Goal: Book appointment/travel/reservation

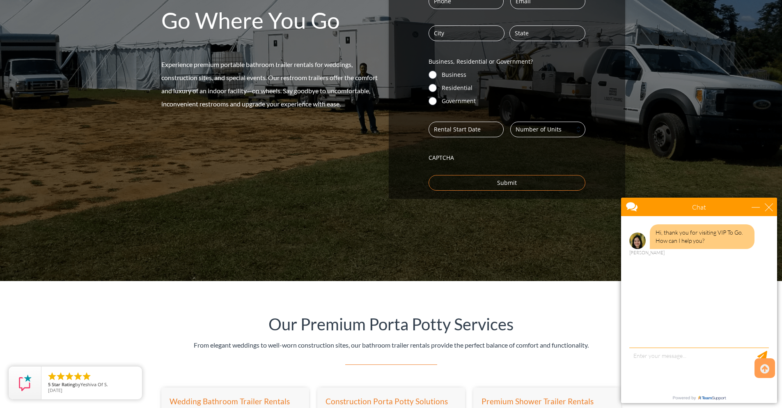
scroll to position [205, 0]
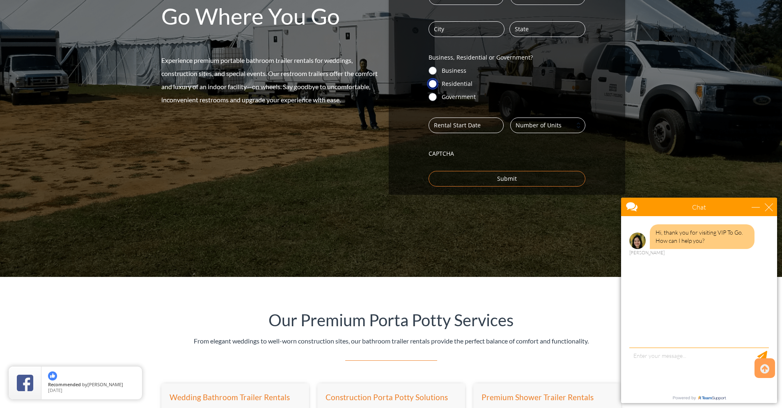
click at [434, 85] on input "Residential" at bounding box center [433, 84] width 8 height 8
radio input "true"
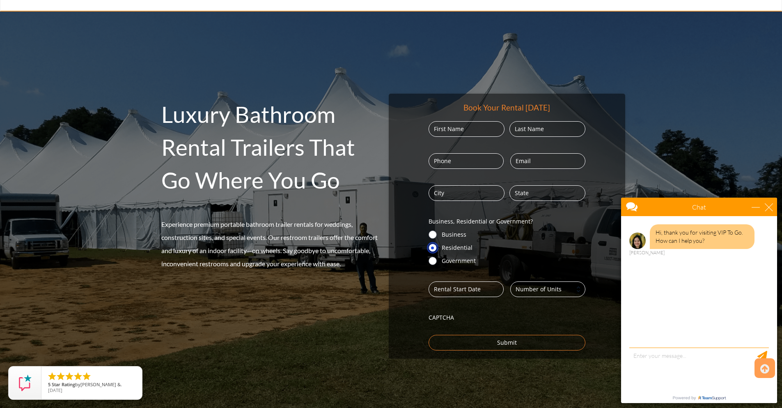
scroll to position [41, 0]
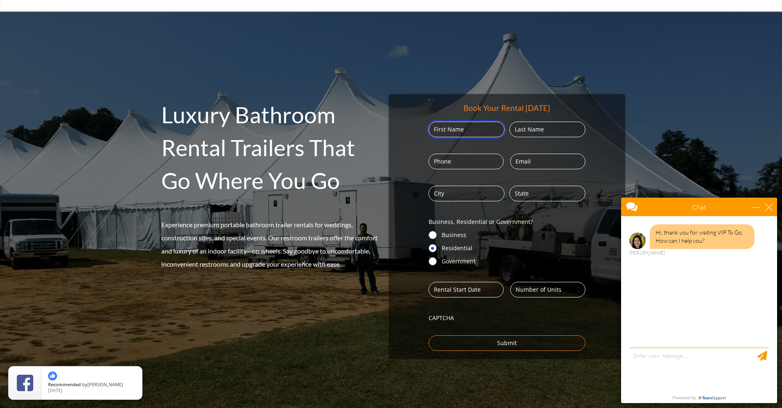
click at [478, 131] on input "First" at bounding box center [467, 130] width 76 height 16
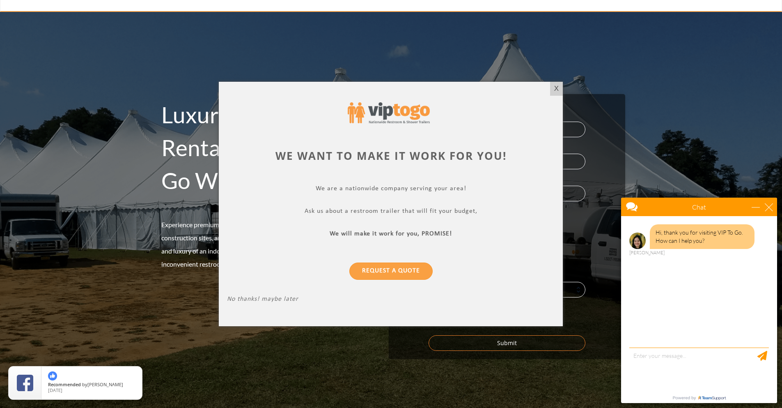
type input "SANDRA"
type input "Mann"
type input "8625718032"
type input "[EMAIL_ADDRESS][DOMAIN_NAME]"
type input "Paterson"
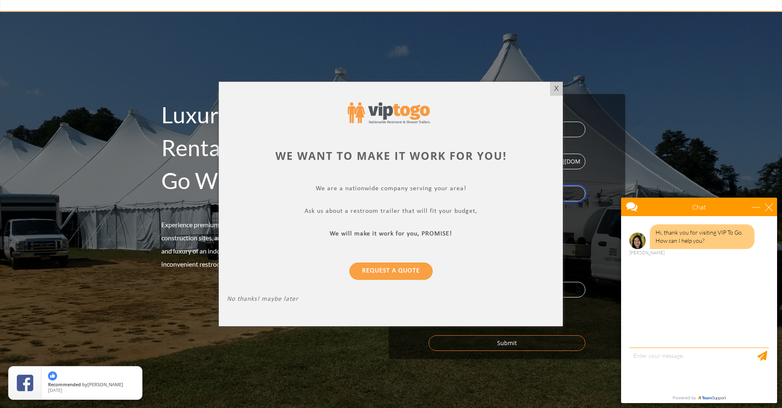
type input "NJ"
click at [561, 88] on div "X" at bounding box center [556, 89] width 13 height 14
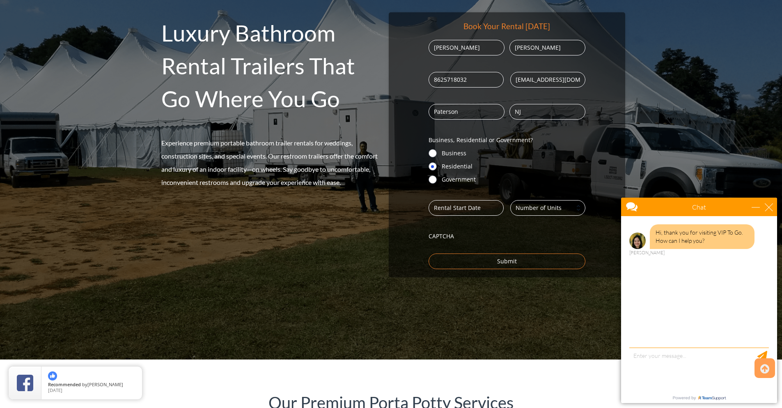
scroll to position [123, 0]
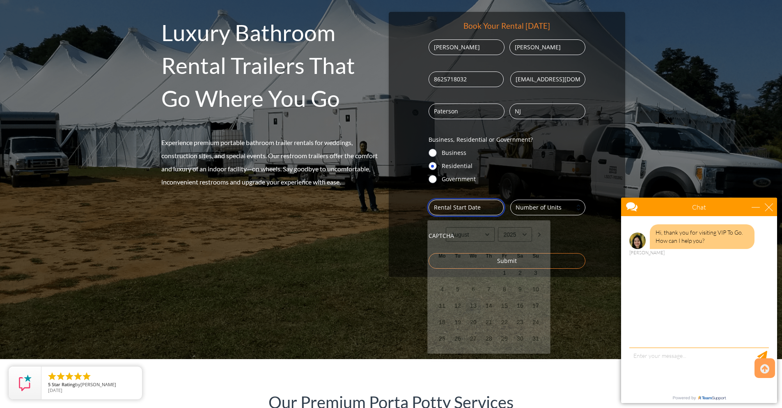
click at [478, 208] on input "Date (Required)" at bounding box center [466, 208] width 75 height 16
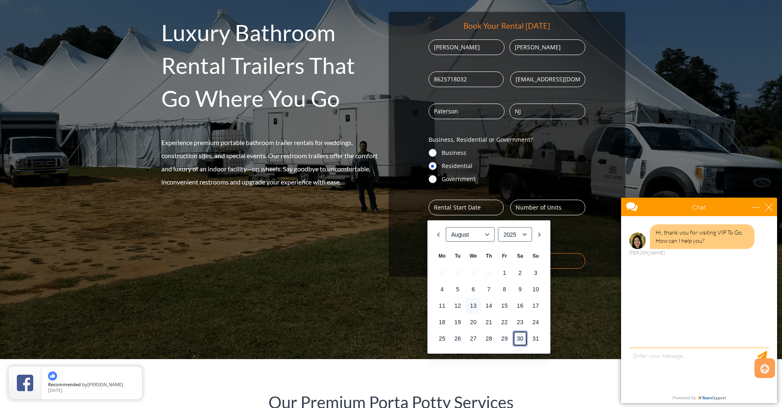
click at [519, 338] on link "30" at bounding box center [520, 339] width 15 height 16
type input "08/30/2025"
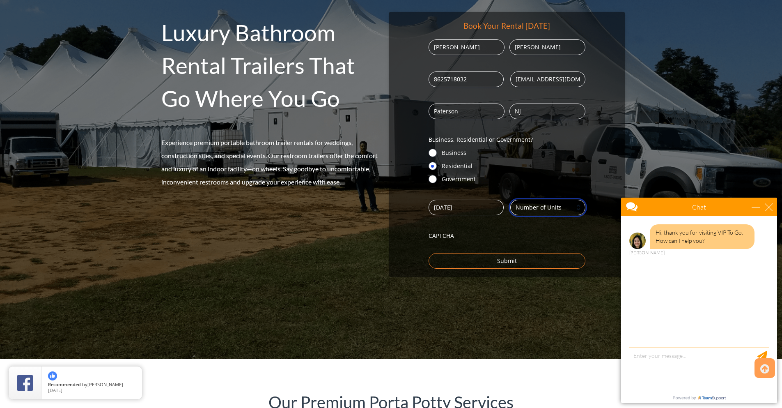
click at [552, 203] on input "Number (Required)" at bounding box center [547, 208] width 75 height 16
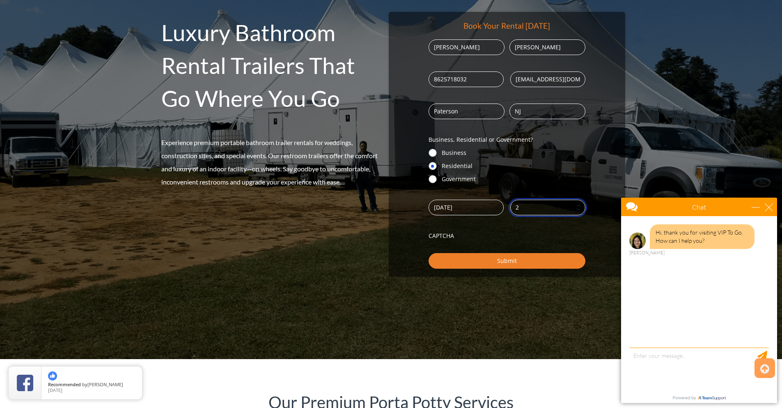
type input "2"
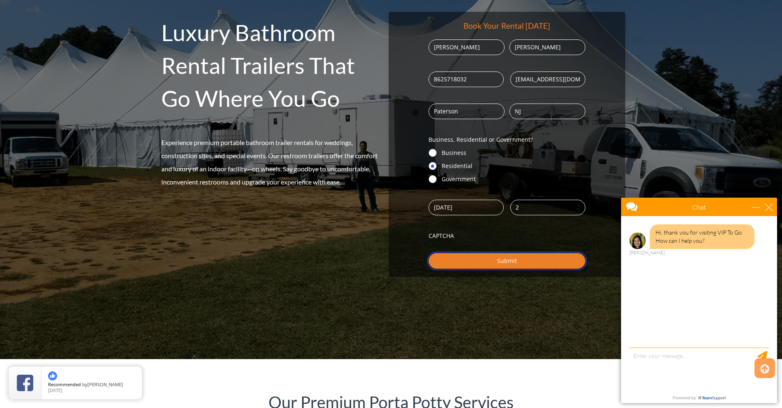
click at [508, 264] on input "Submit" at bounding box center [507, 261] width 157 height 16
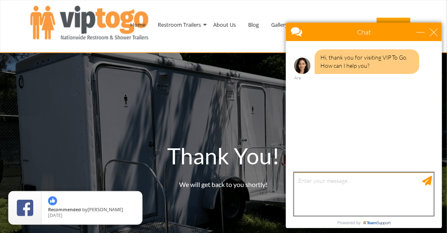
click at [312, 181] on textarea "type your message" at bounding box center [364, 193] width 140 height 43
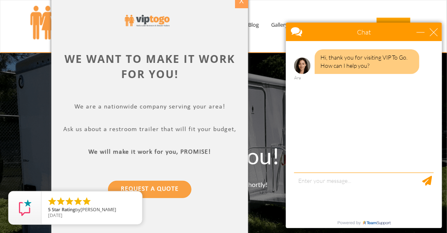
click at [240, 2] on div "X" at bounding box center [241, 1] width 13 height 14
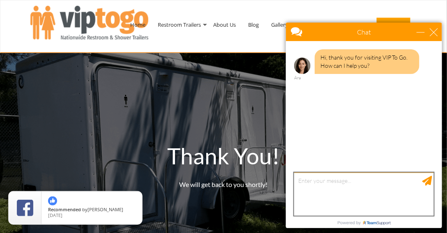
click at [338, 181] on textarea "type your message" at bounding box center [364, 193] width 140 height 43
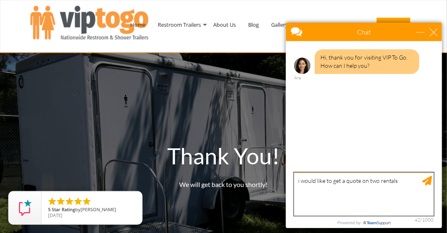
type textarea "i would like to get a quote on two rentals"
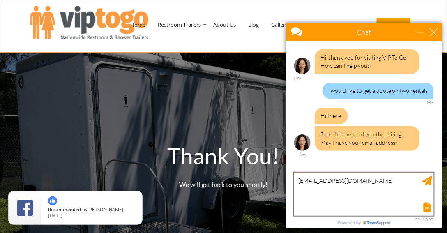
type textarea "[EMAIL_ADDRESS][DOMAIN_NAME]"
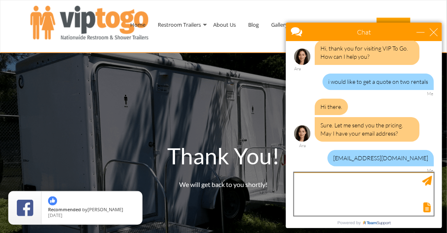
scroll to position [34, 0]
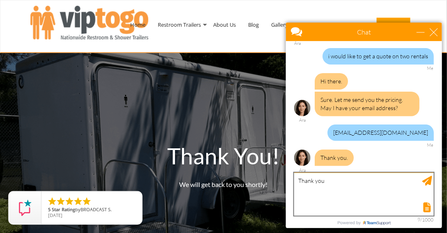
type textarea "Thank you,"
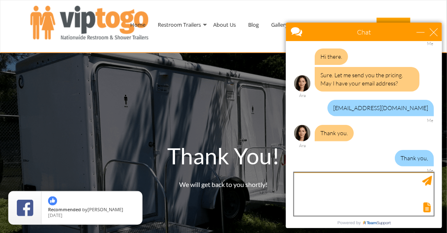
scroll to position [101, 0]
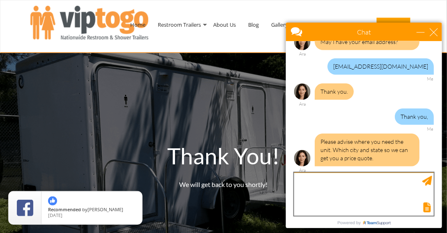
click at [306, 181] on textarea "type your message" at bounding box center [364, 193] width 140 height 43
type textarea "[GEOGRAPHIC_DATA], [GEOGRAPHIC_DATA]"
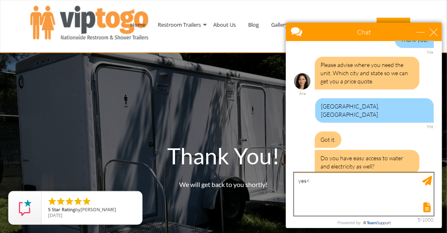
scroll to position [204, 0]
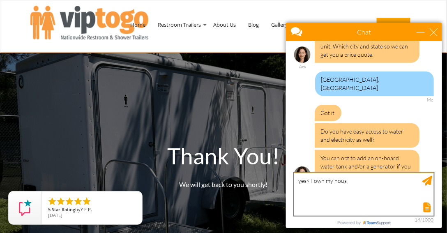
type textarea "yes< I own my house"
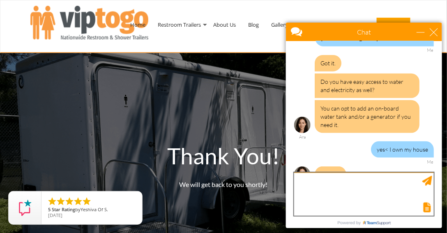
scroll to position [281, 0]
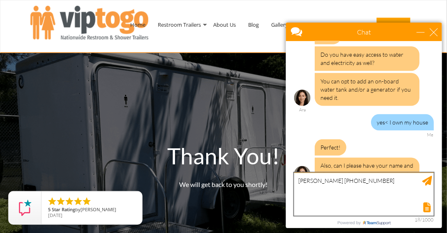
type textarea "[PERSON_NAME] [PHONE_NUMBER]"
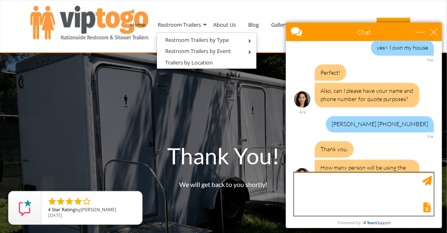
scroll to position [357, 0]
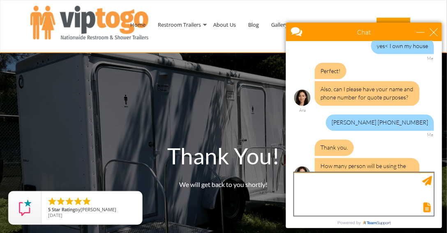
click at [325, 184] on textarea "type your message" at bounding box center [364, 193] width 140 height 43
type textarea "25-30"
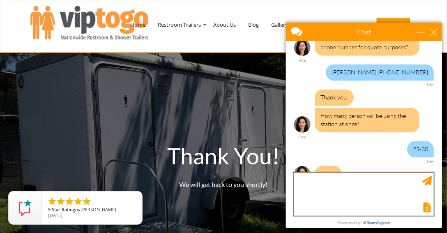
scroll to position [434, 0]
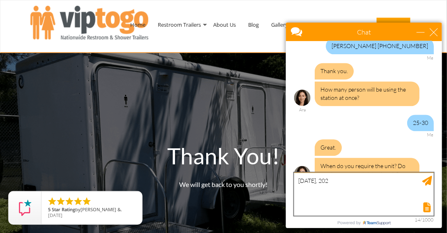
type textarea "[DATE]"
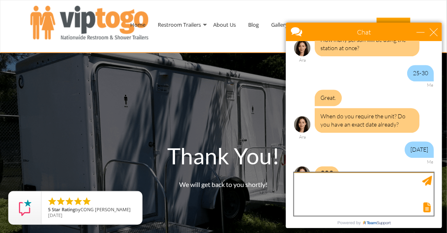
scroll to position [500, 0]
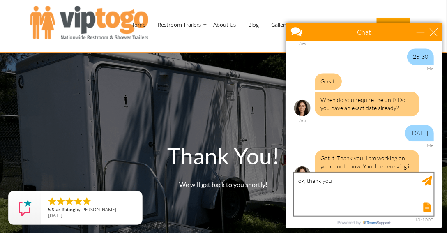
type textarea "ok, thank you,"
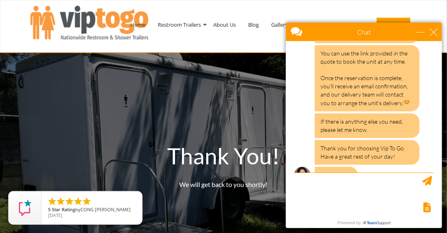
scroll to position [871, 0]
